Goal: Find specific page/section: Find specific page/section

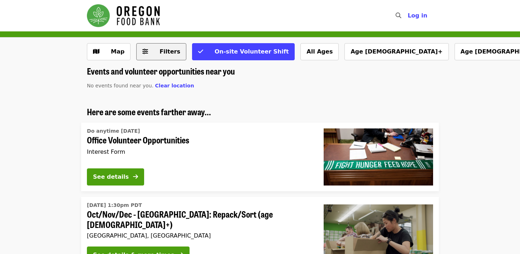
click at [160, 53] on span "Filters" at bounding box center [169, 51] width 21 height 7
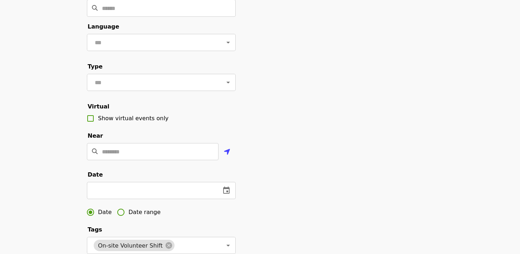
scroll to position [73, 0]
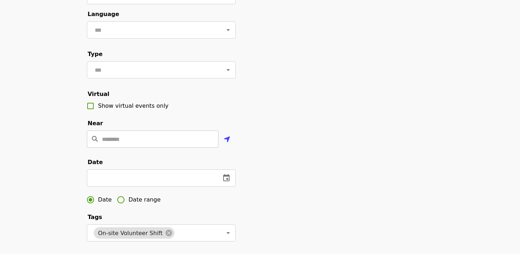
click at [121, 148] on input "Location" at bounding box center [160, 139] width 116 height 17
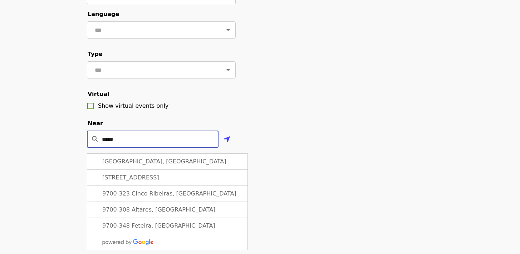
type input "*****"
click at [312, 145] on div "Filter events Cancel ​ Language ​ Type ​ Virtual Show virtual events only Near …" at bounding box center [259, 169] width 357 height 398
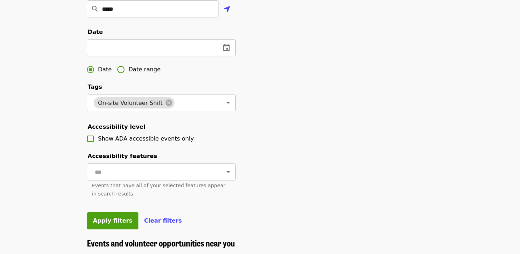
scroll to position [269, 0]
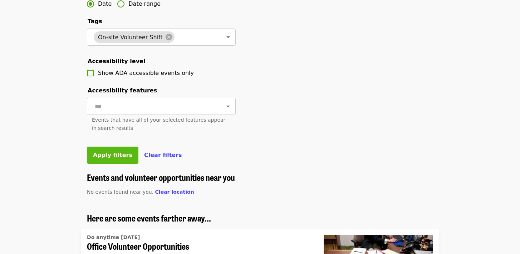
click at [117, 159] on span "Apply filters" at bounding box center [112, 155] width 39 height 7
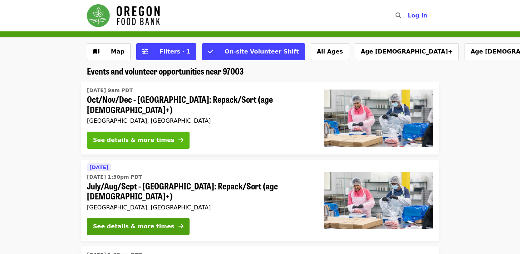
click at [131, 136] on div "See details & more times" at bounding box center [133, 140] width 81 height 9
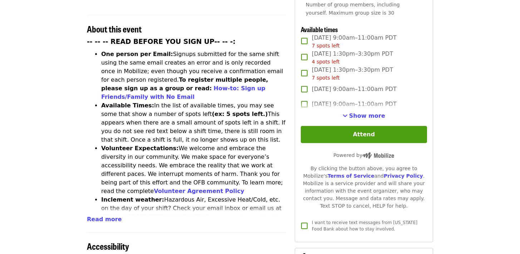
scroll to position [190, 0]
